Goal: Use online tool/utility: Use online tool/utility

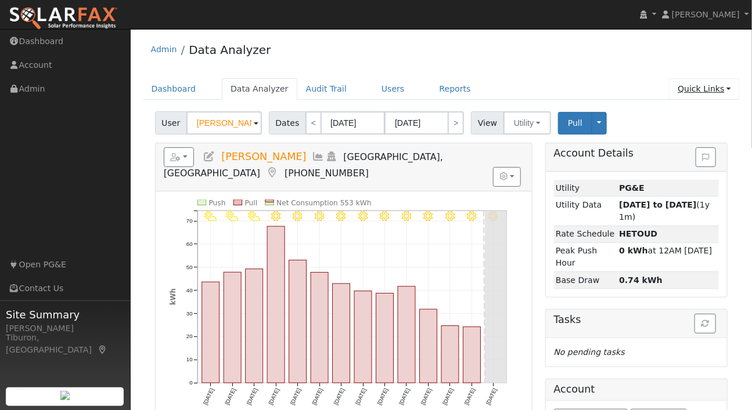
click at [703, 90] on link "Quick Links" at bounding box center [704, 88] width 71 height 21
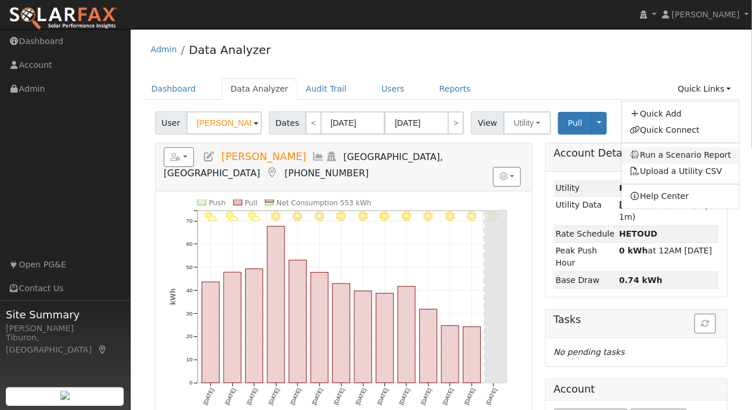
click at [676, 159] on link "Run a Scenario Report" at bounding box center [681, 155] width 118 height 16
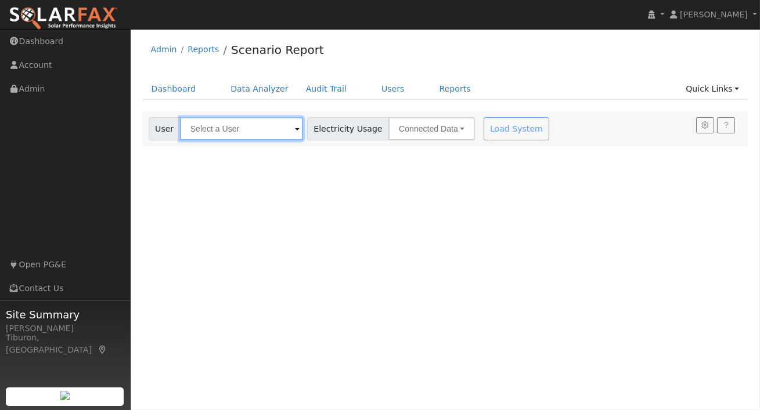
click at [239, 132] on input "text" at bounding box center [241, 128] width 123 height 23
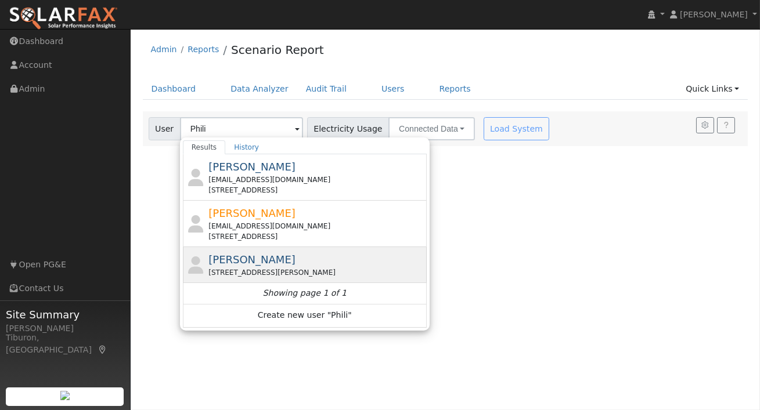
click at [287, 266] on div "[PERSON_NAME] [STREET_ADDRESS][PERSON_NAME]" at bounding box center [315, 265] width 215 height 26
type input "[PERSON_NAME]"
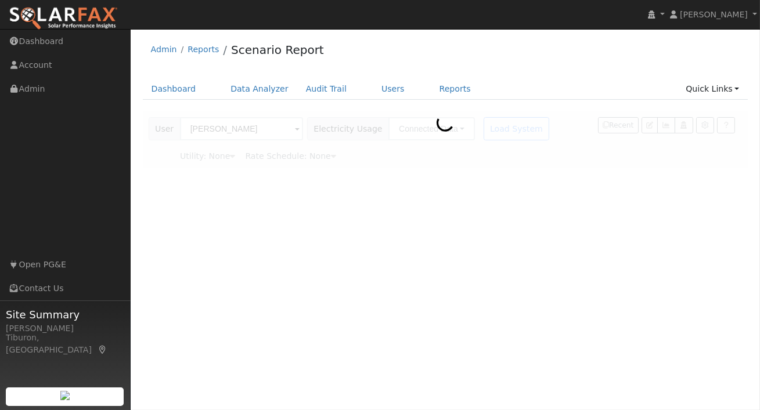
type input "Pacific Gas & Electric"
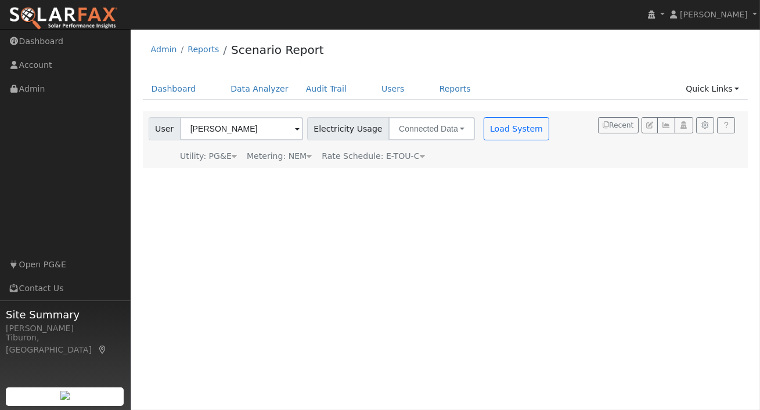
click at [291, 156] on div "Metering: NEM" at bounding box center [279, 156] width 65 height 12
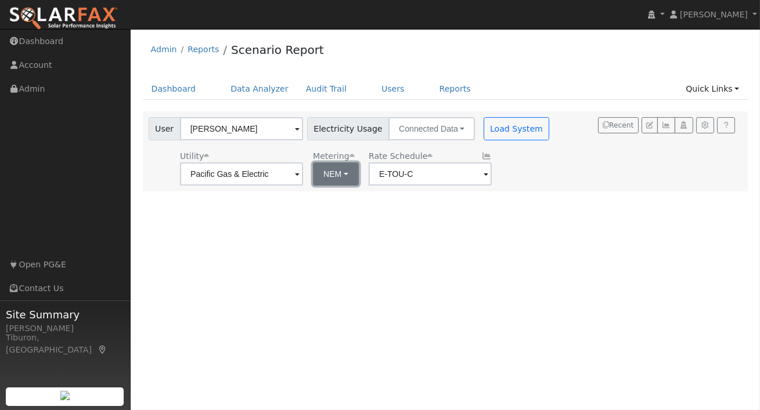
click at [318, 176] on button "NEM" at bounding box center [336, 174] width 46 height 23
click at [342, 219] on link "NBT" at bounding box center [340, 216] width 81 height 16
type input "E-ELEC"
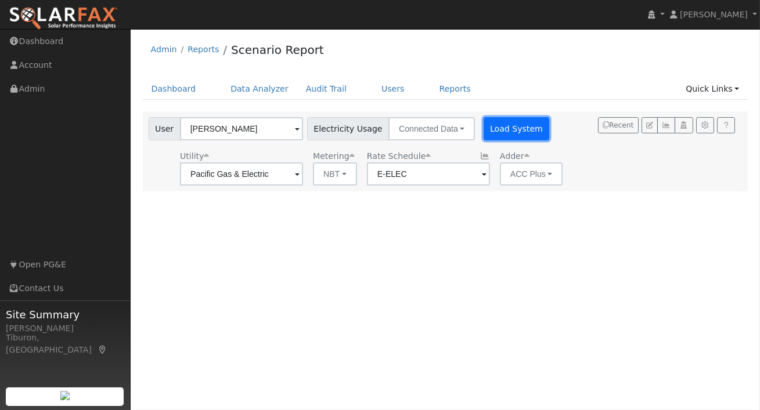
click at [489, 125] on button "Load System" at bounding box center [517, 128] width 66 height 23
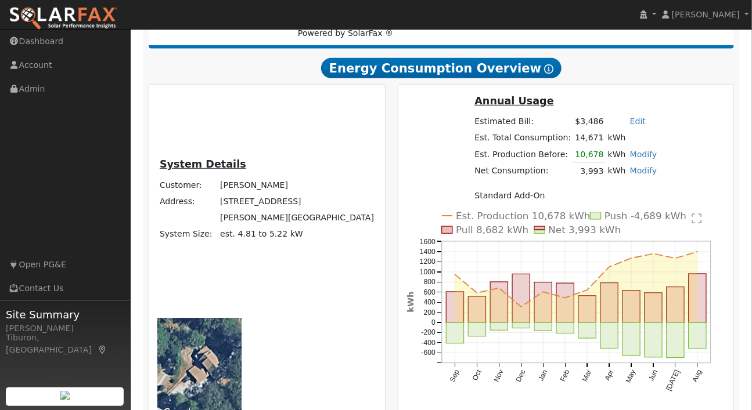
scroll to position [247, 0]
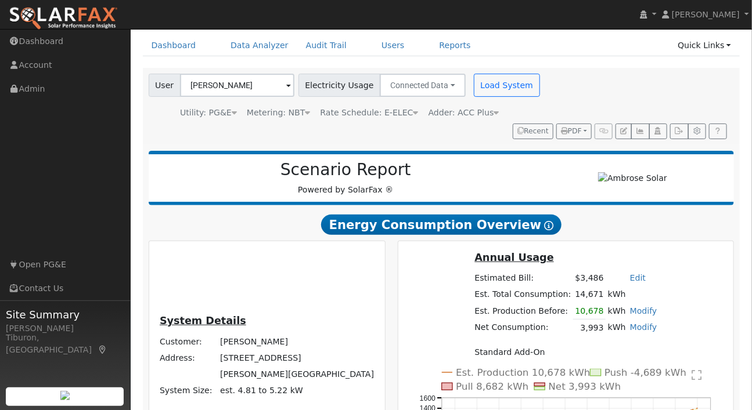
scroll to position [195, 0]
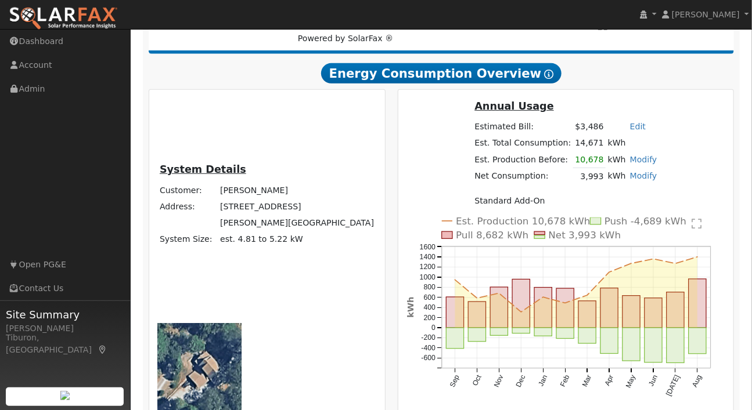
click at [630, 181] on link "Modify" at bounding box center [643, 175] width 27 height 9
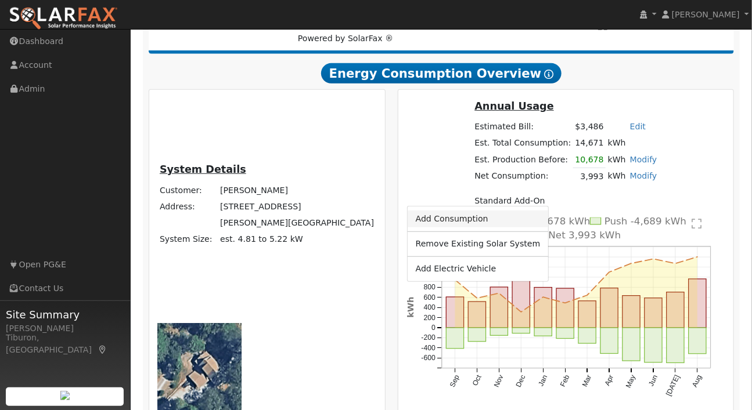
click at [487, 219] on link "Add Consumption" at bounding box center [477, 219] width 141 height 16
type input "3993"
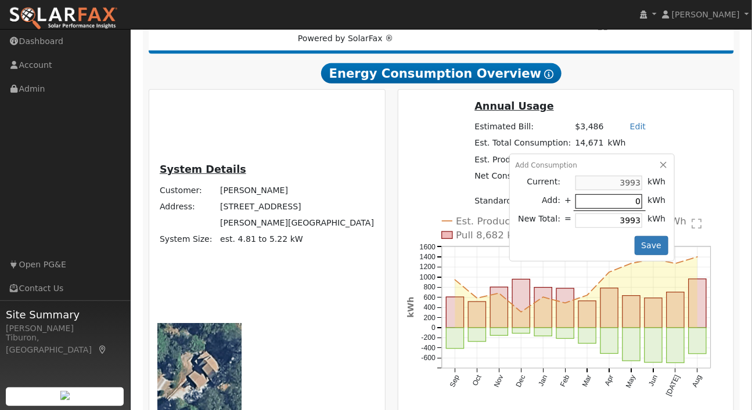
type input "9"
type input "4002"
type input "90"
type input "4083"
type input "900"
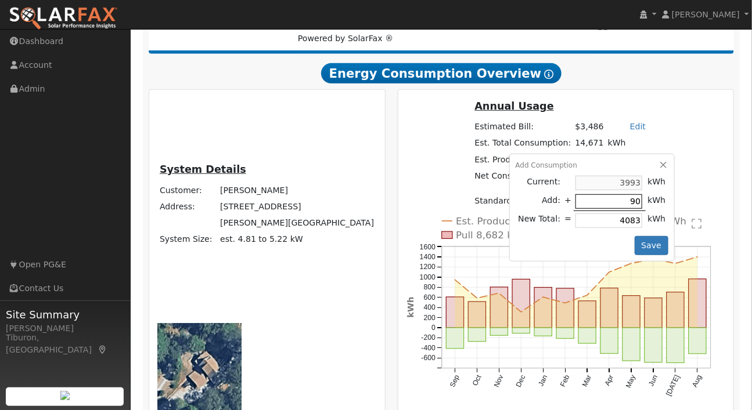
type input "4893"
type input "9000"
type input "12993"
type input "900"
type input "4893"
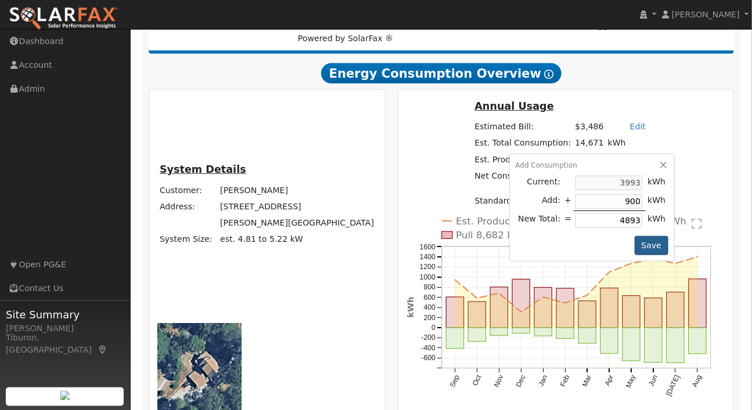
type input "90"
type input "4083"
type input "9"
type input "4002"
type input "3993"
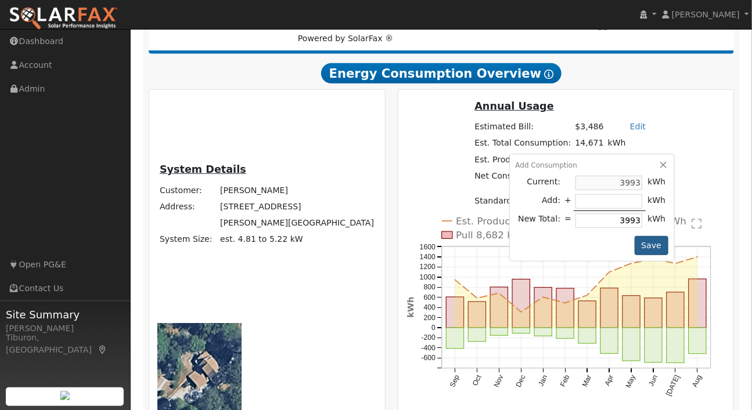
type input "1"
type input "3994"
type input "10"
type input "4003"
type input "100"
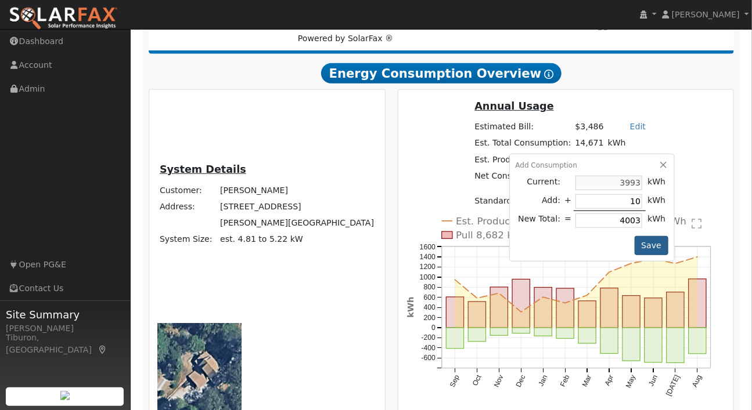
type input "4093"
type input "1000"
type input "4993"
type input "10000"
type input "13993"
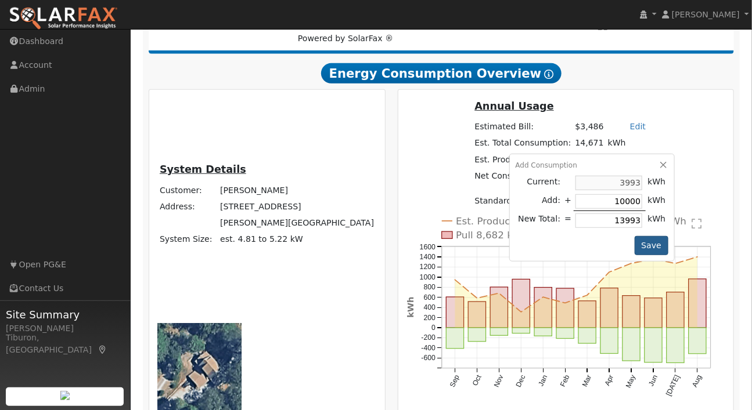
type input "10000"
click at [634, 256] on button "Save" at bounding box center [651, 246] width 34 height 20
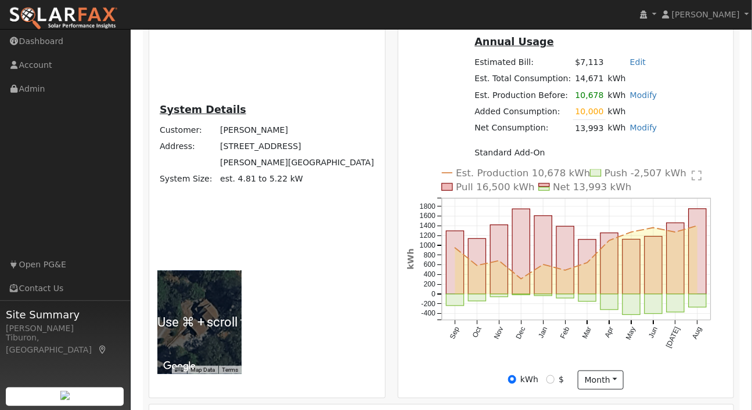
scroll to position [275, 0]
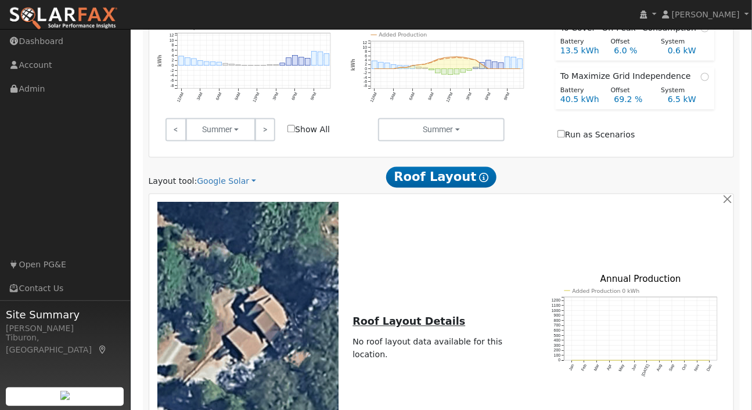
scroll to position [922, 0]
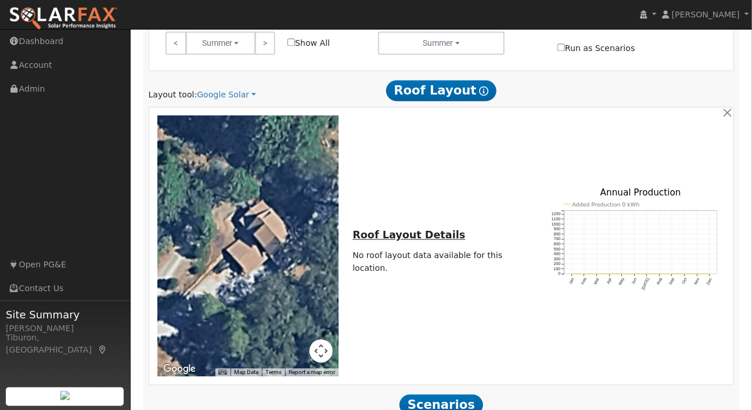
type input "120"
type input "140"
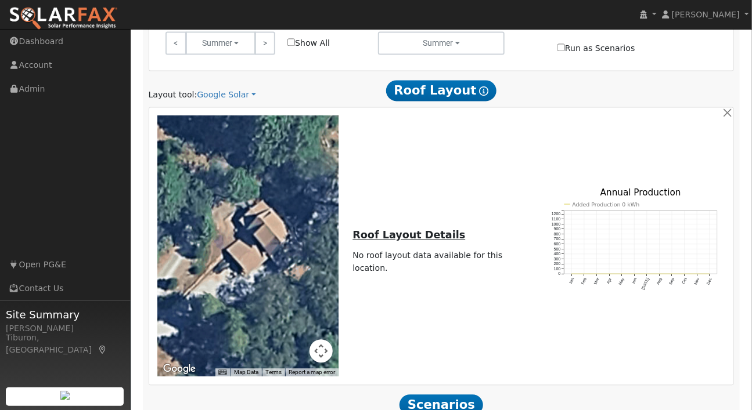
type input "160"
type input "180"
type input "9.3"
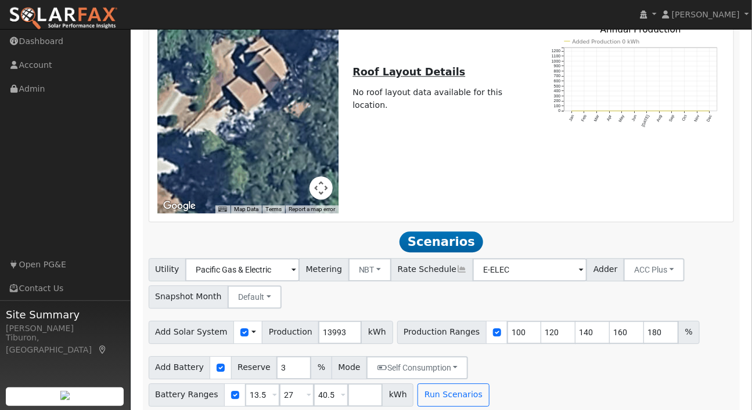
scroll to position [1110, 0]
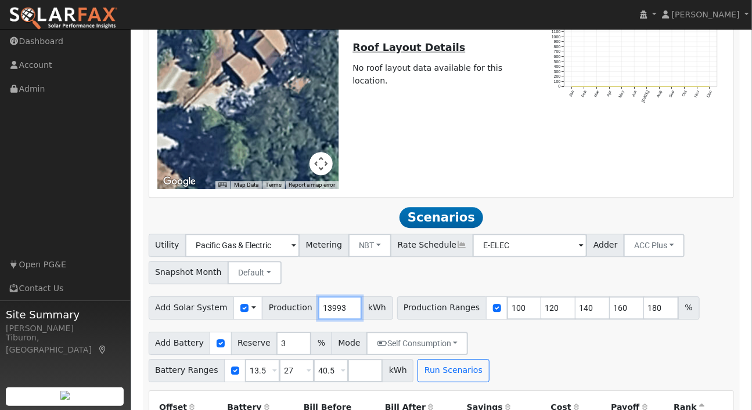
drag, startPoint x: 336, startPoint y: 137, endPoint x: 291, endPoint y: 139, distance: 45.3
click at [291, 297] on div "Add Solar System Use CSV Data Production 13993 kWh" at bounding box center [271, 308] width 244 height 23
type input "12000"
click at [417, 359] on button "Run Scenarios" at bounding box center [452, 370] width 71 height 23
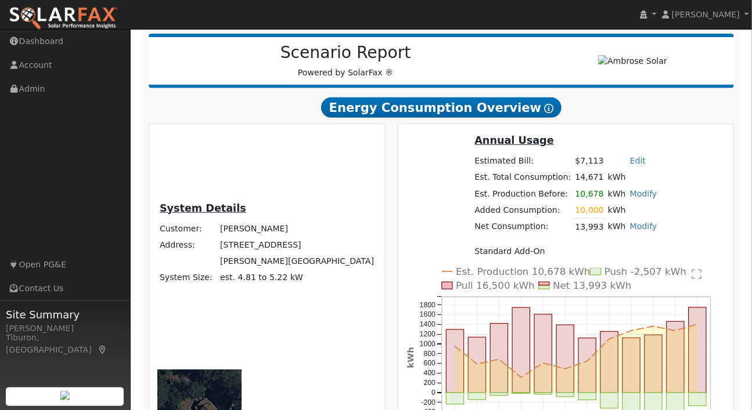
scroll to position [142, 0]
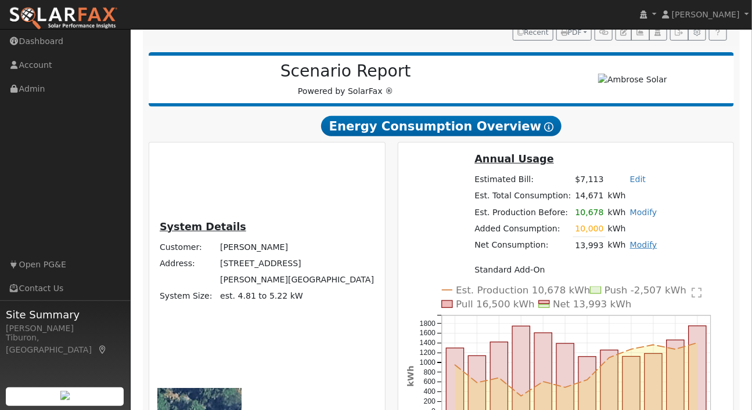
click at [630, 250] on link "Modify" at bounding box center [643, 244] width 27 height 9
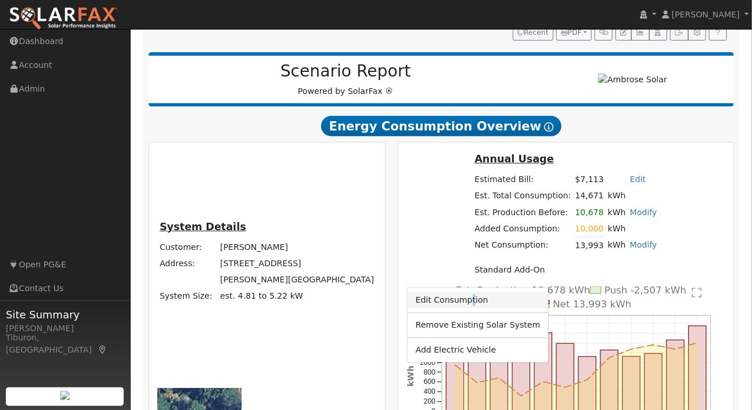
click at [481, 304] on link "Edit Consumption" at bounding box center [477, 300] width 141 height 16
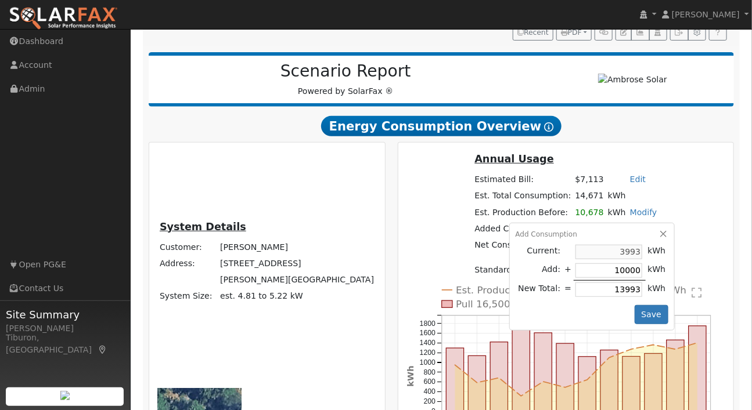
type input "8"
type input "4001"
type input "80"
type input "4073"
type input "807"
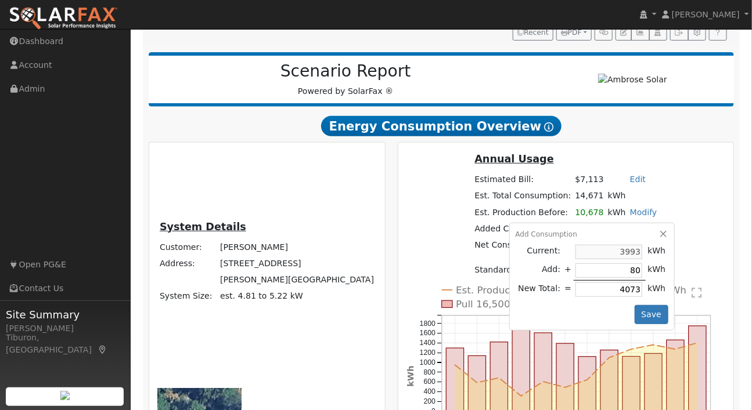
type input "4800"
type input "80"
type input "4073"
type input "800"
type input "4793"
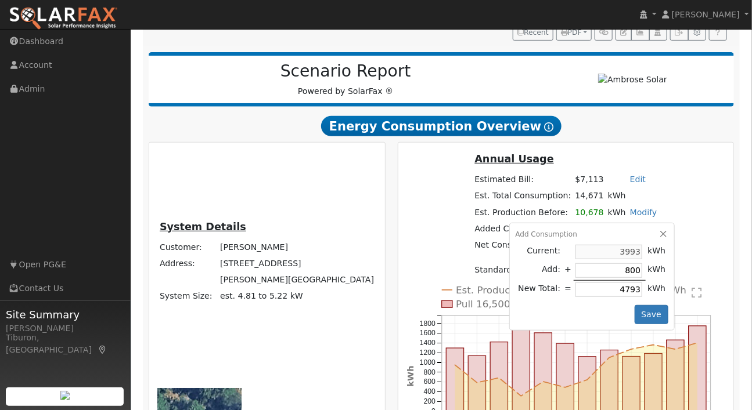
type input "8007"
type input "12000"
type input "8.0"
type input "$28,000"
type input "$18,120"
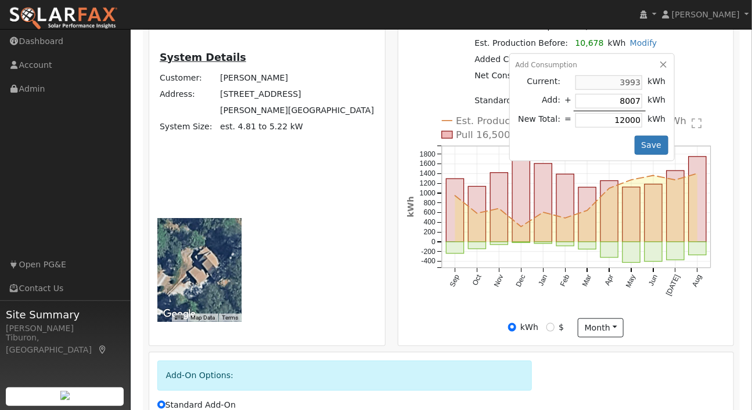
scroll to position [264, 0]
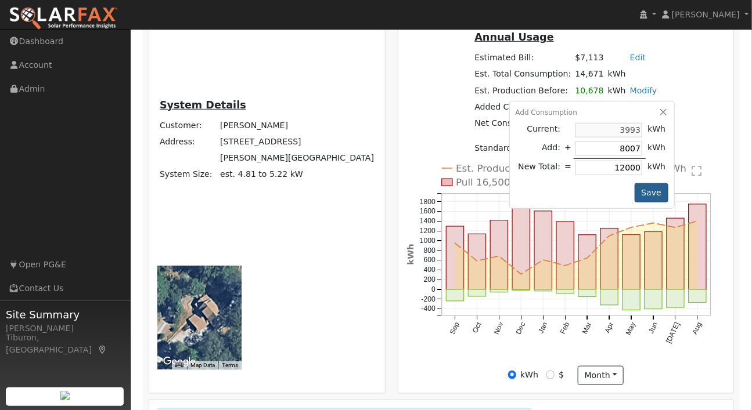
type input "8007"
click at [634, 203] on button "Save" at bounding box center [651, 193] width 34 height 20
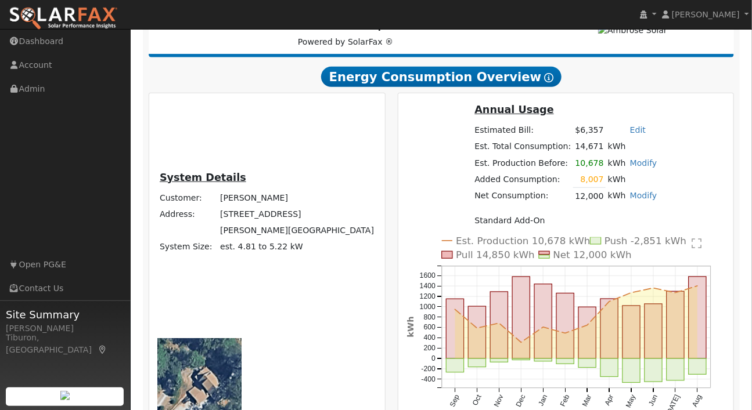
scroll to position [275, 0]
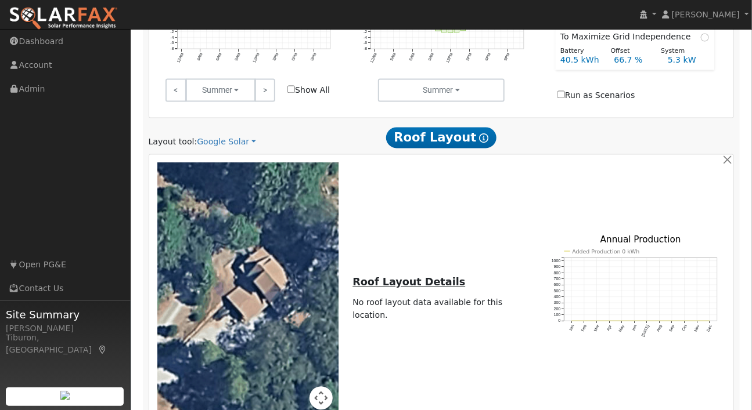
scroll to position [922, 0]
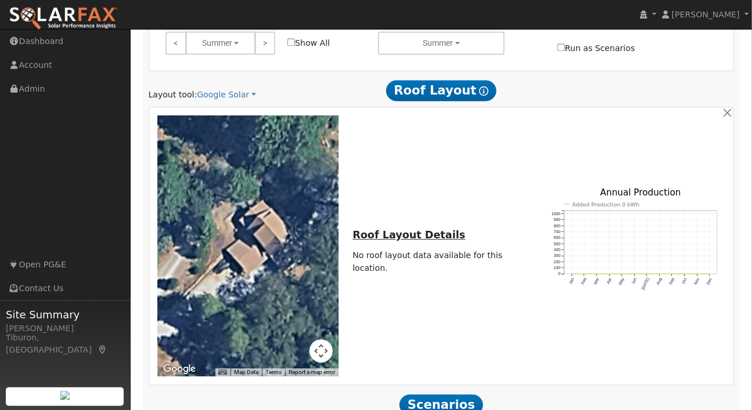
drag, startPoint x: 512, startPoint y: 324, endPoint x: 484, endPoint y: 324, distance: 27.9
type input "130"
type input "140"
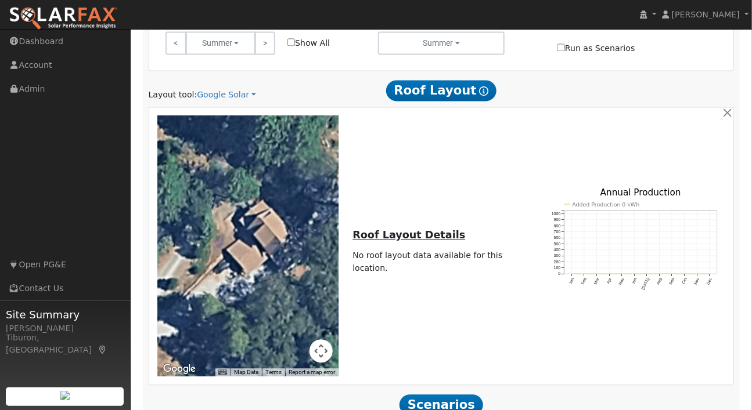
type input "150"
type input "160"
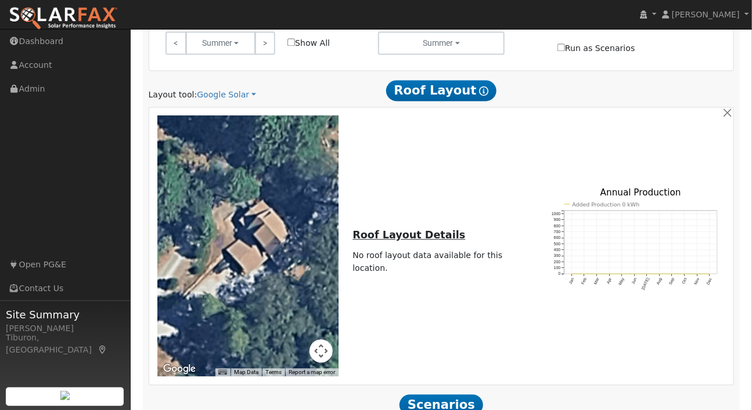
type input "170"
type input "10.4"
type input "$36,400"
type input "$20,640"
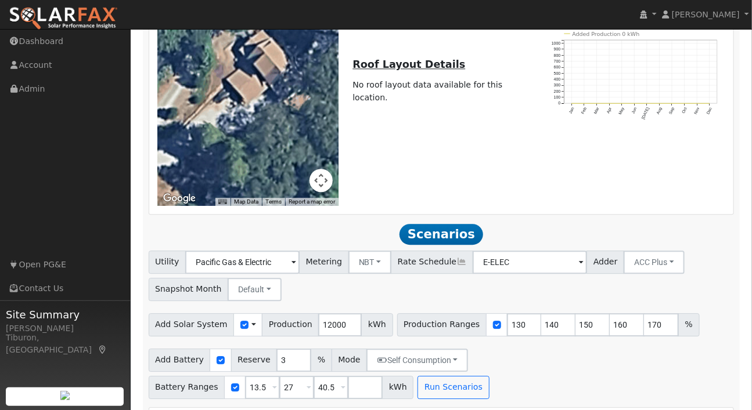
scroll to position [1110, 0]
